Goal: Register for event/course

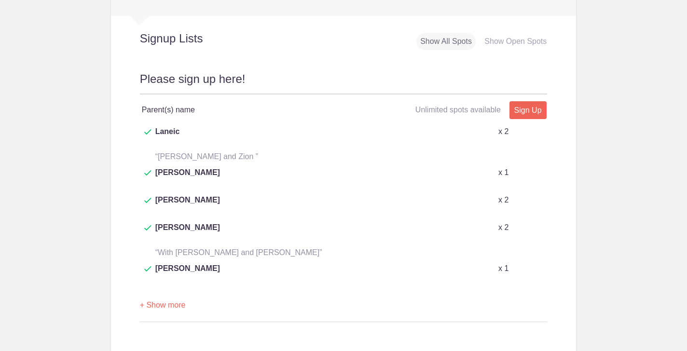
scroll to position [411, 0]
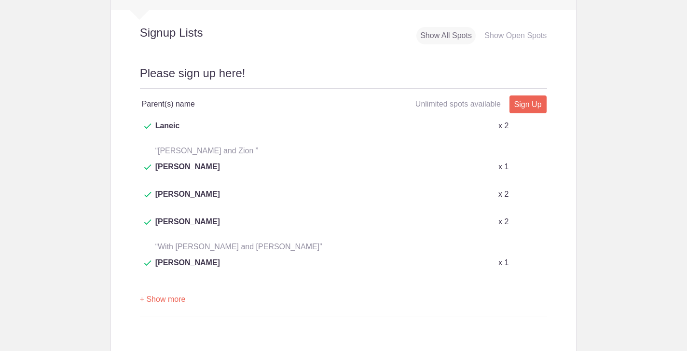
click at [186, 243] on div "Please sign up here! Parent(s) name Unlimited spots available Unlimited spots a…" at bounding box center [344, 200] width 408 height 271
click at [166, 285] on button "+ Show more" at bounding box center [163, 300] width 46 height 30
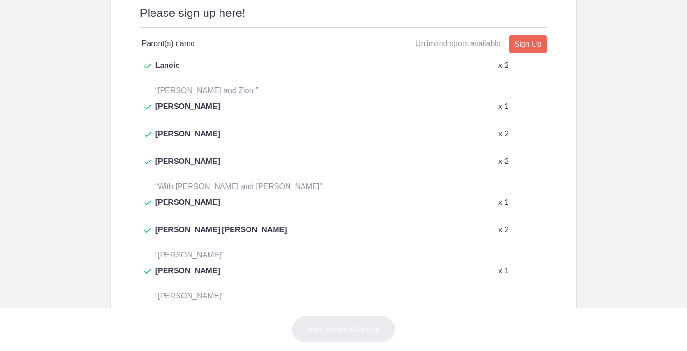
scroll to position [467, 0]
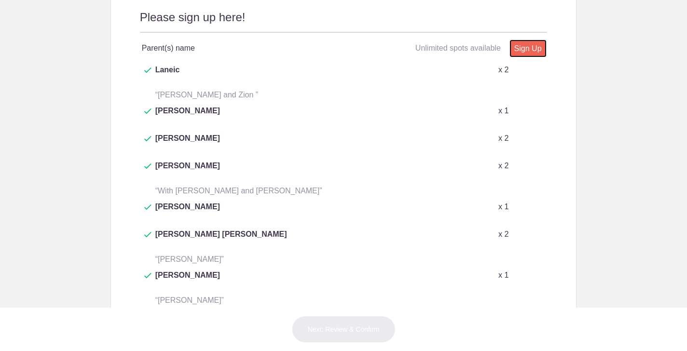
click at [536, 46] on link "Sign Up" at bounding box center [528, 49] width 37 height 18
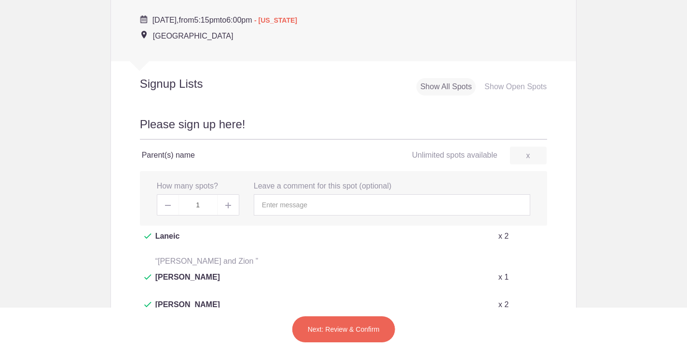
scroll to position [356, 0]
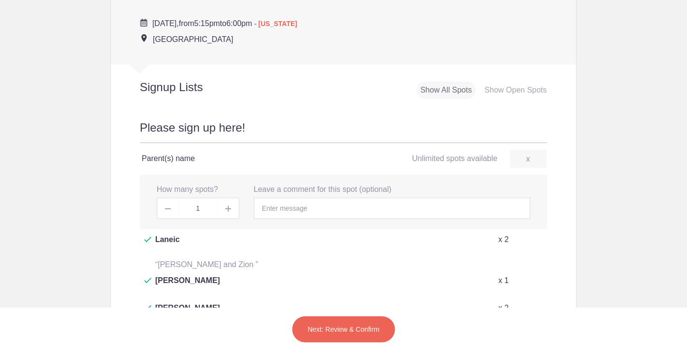
click at [227, 208] on img at bounding box center [228, 209] width 6 height 6
type input "3"
click at [293, 208] on input "text" at bounding box center [392, 208] width 277 height 21
type input "Katie Parker -- with Ollie and Nova Davis"
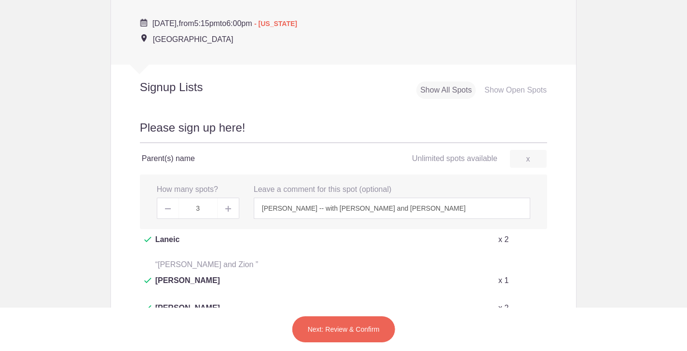
click at [328, 328] on button "Next: Review & Confirm" at bounding box center [344, 329] width 104 height 27
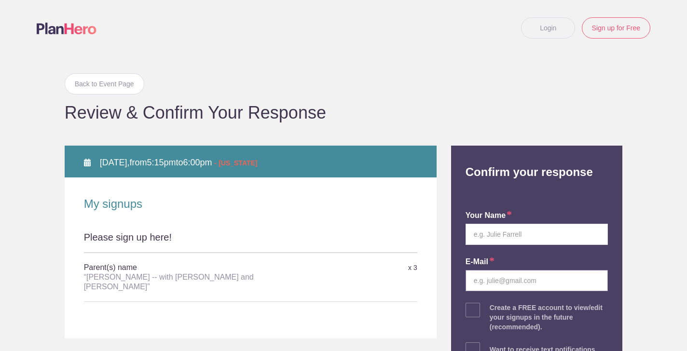
type input "futureretrieval@gmail.com"
click at [507, 247] on div "your name E-mail futureretrieval@gmail.com Create a FREE account to view/edit y…" at bounding box center [537, 305] width 157 height 230
click at [507, 234] on input "text" at bounding box center [537, 234] width 143 height 21
type input "Katie Parker"
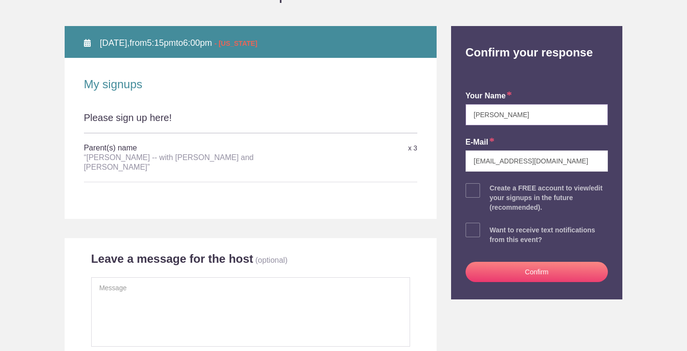
scroll to position [161, 0]
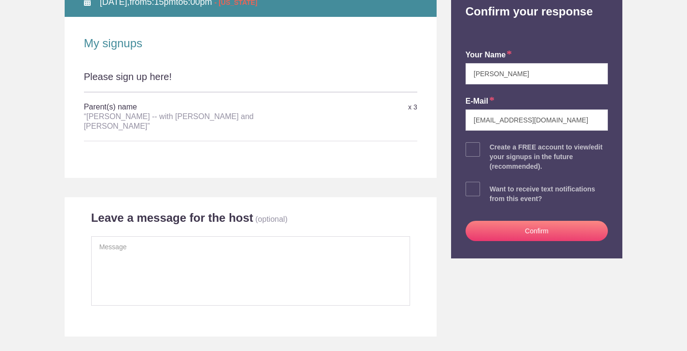
click at [530, 231] on button "Confirm" at bounding box center [537, 231] width 143 height 20
